Goal: Find specific page/section: Find specific page/section

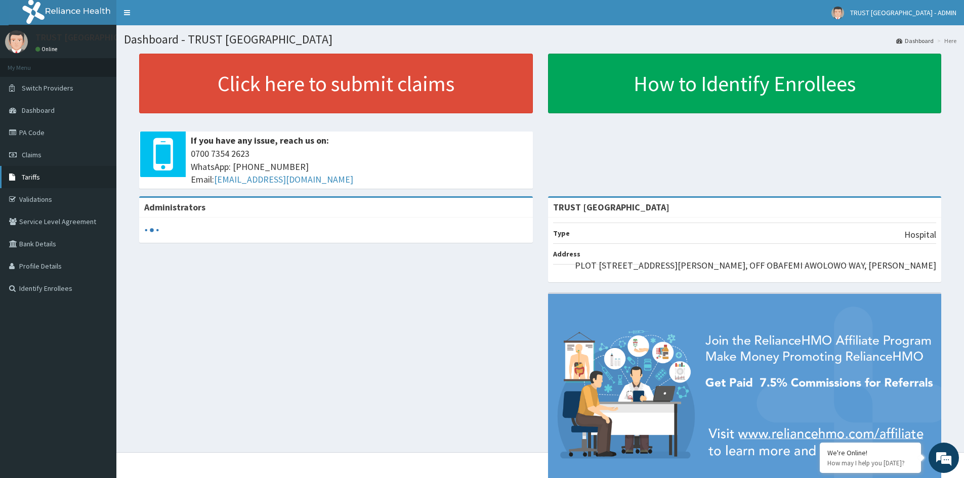
click at [42, 179] on link "Tariffs" at bounding box center [58, 177] width 116 height 22
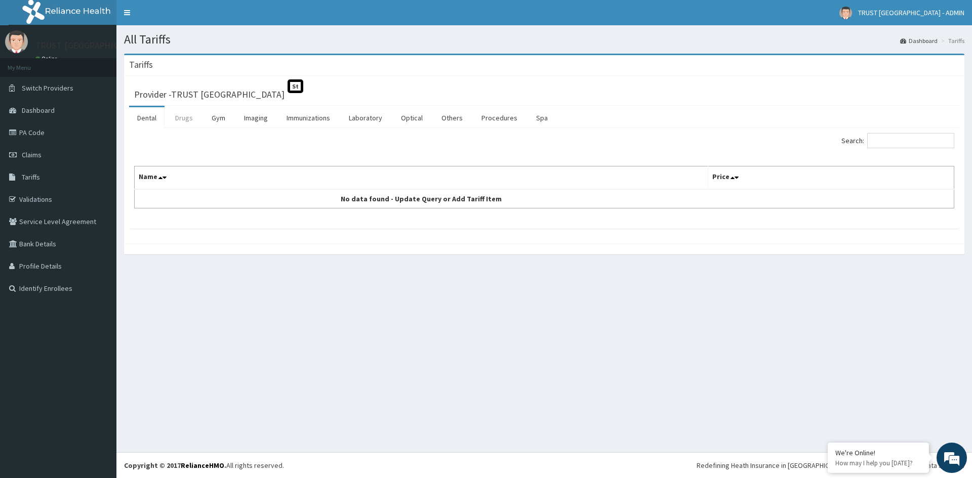
click at [179, 120] on link "Drugs" at bounding box center [184, 117] width 34 height 21
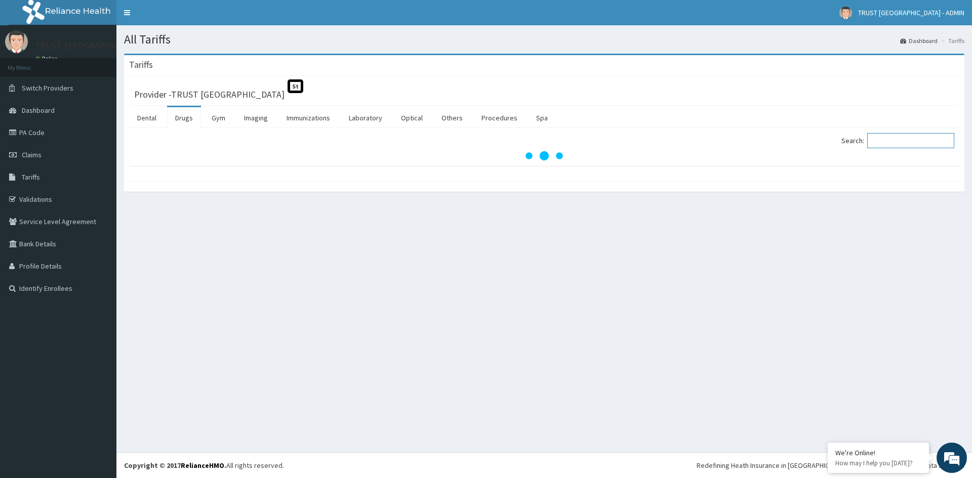
click at [920, 138] on input "Search:" at bounding box center [910, 140] width 87 height 15
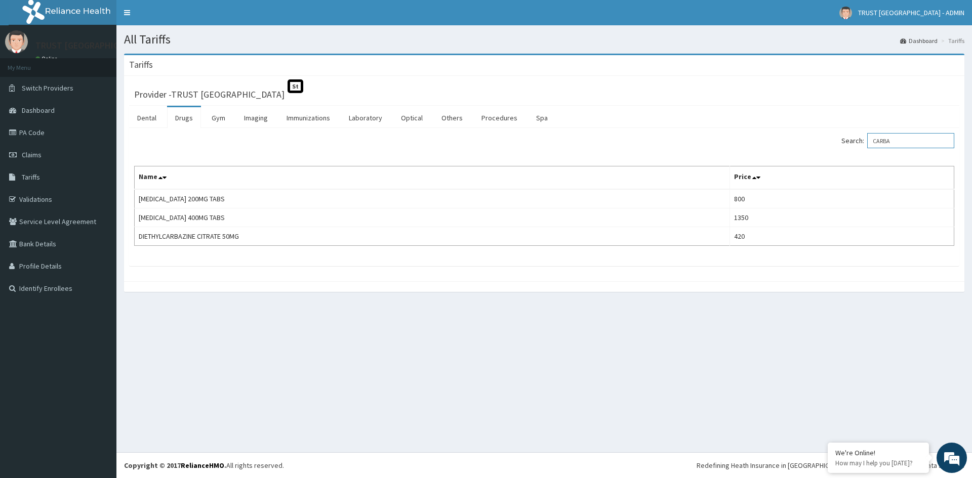
type input "CARBA"
click at [458, 117] on link "Others" at bounding box center [451, 117] width 37 height 21
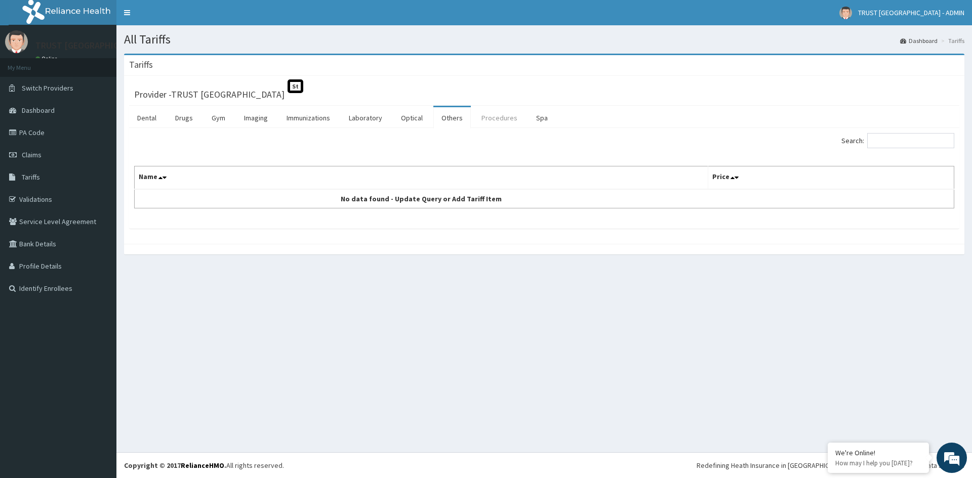
click at [490, 115] on link "Procedures" at bounding box center [499, 117] width 52 height 21
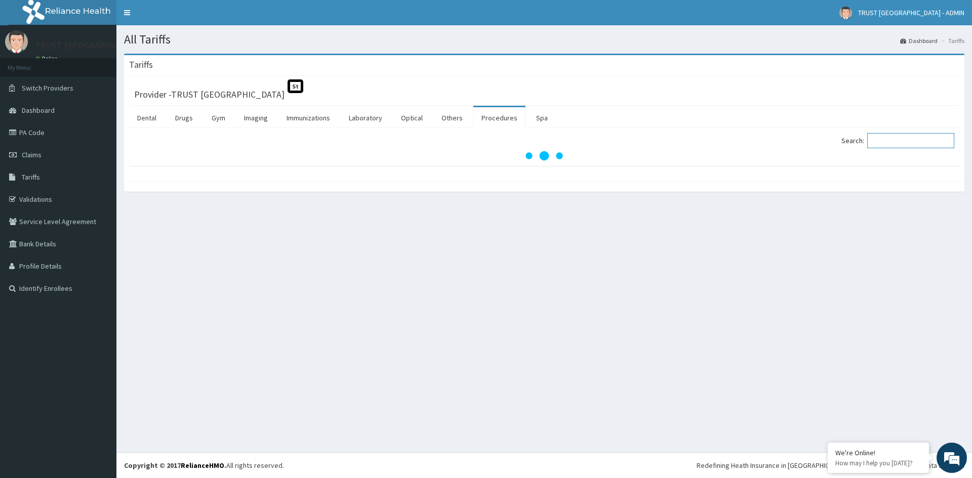
click at [895, 143] on input "Search:" at bounding box center [910, 140] width 87 height 15
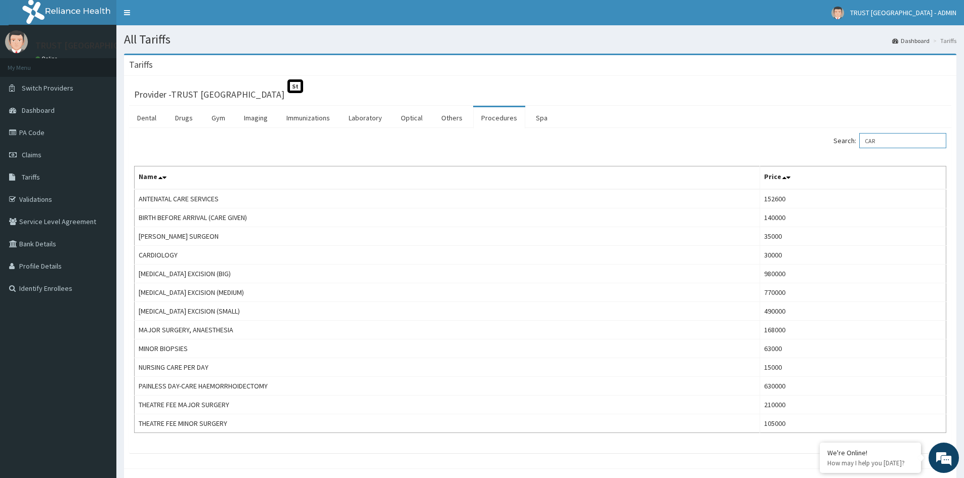
type input "CAR"
